Goal: Task Accomplishment & Management: Use online tool/utility

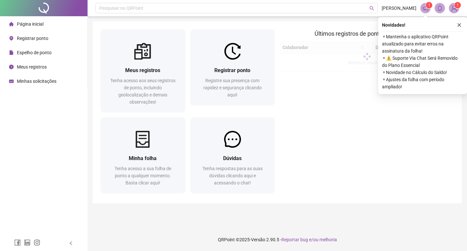
click at [44, 35] on div "Registrar ponto" at bounding box center [28, 38] width 39 height 13
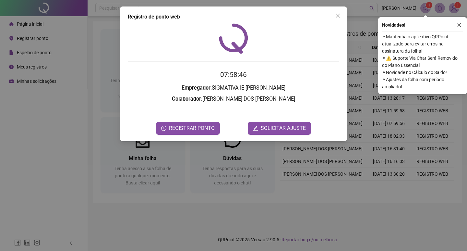
drag, startPoint x: 183, startPoint y: 126, endPoint x: 173, endPoint y: 111, distance: 17.5
click at [173, 111] on form "07:58:46 Empregador : SIGMATIVA IE [PERSON_NAME] : [PERSON_NAME] DOS SANTOS [PE…" at bounding box center [233, 101] width 211 height 65
click at [178, 130] on span "REGISTRAR PONTO" at bounding box center [192, 128] width 46 height 8
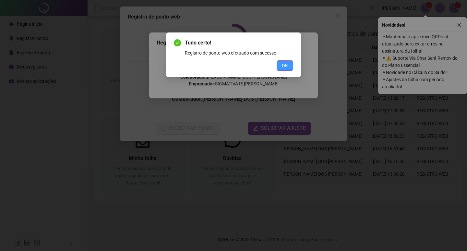
click at [289, 62] on button "OK" at bounding box center [285, 65] width 17 height 10
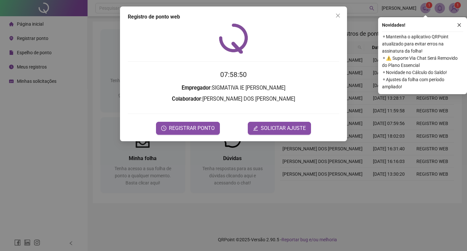
click at [373, 32] on div "Registro de ponto web 07:58:50 Empregador : SIGMATIVA IE [PERSON_NAME] : [PERSO…" at bounding box center [233, 125] width 467 height 251
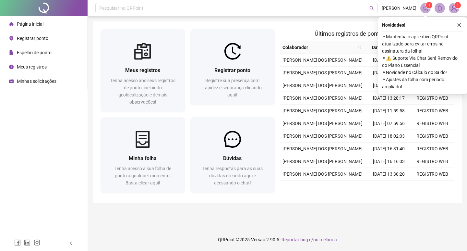
click at [461, 23] on icon "close" at bounding box center [459, 25] width 5 height 5
click at [458, 24] on div "Meus registros Tenha acesso aos seus registros de ponto, incluindo geolocalizaç…" at bounding box center [277, 112] width 369 height 182
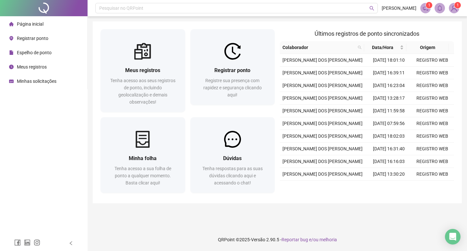
click at [38, 68] on span "Meus registros" at bounding box center [32, 66] width 30 height 5
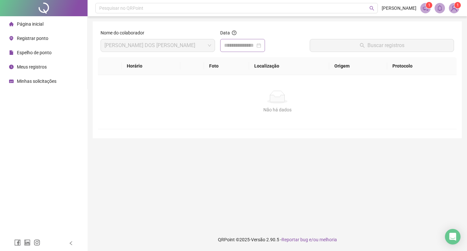
click at [261, 46] on div at bounding box center [242, 46] width 37 height 8
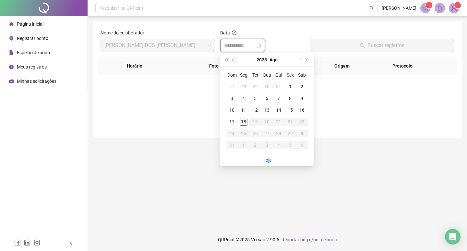
type input "**********"
click at [243, 120] on div "18" at bounding box center [244, 122] width 8 height 8
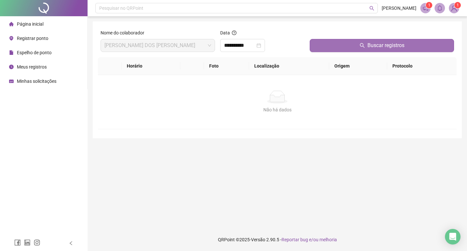
click at [328, 42] on button "Buscar registros" at bounding box center [382, 45] width 144 height 13
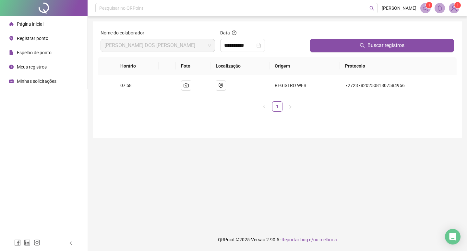
click at [44, 25] on li "Página inicial" at bounding box center [43, 24] width 85 height 13
